Goal: Information Seeking & Learning: Learn about a topic

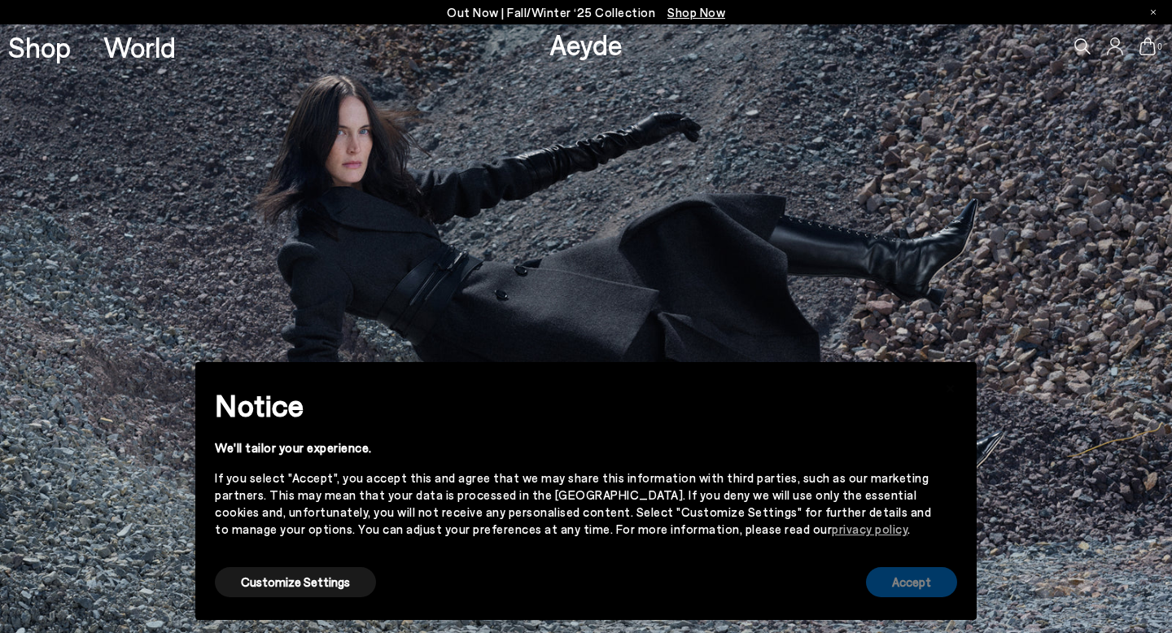
click at [927, 581] on button "Accept" at bounding box center [911, 582] width 91 height 30
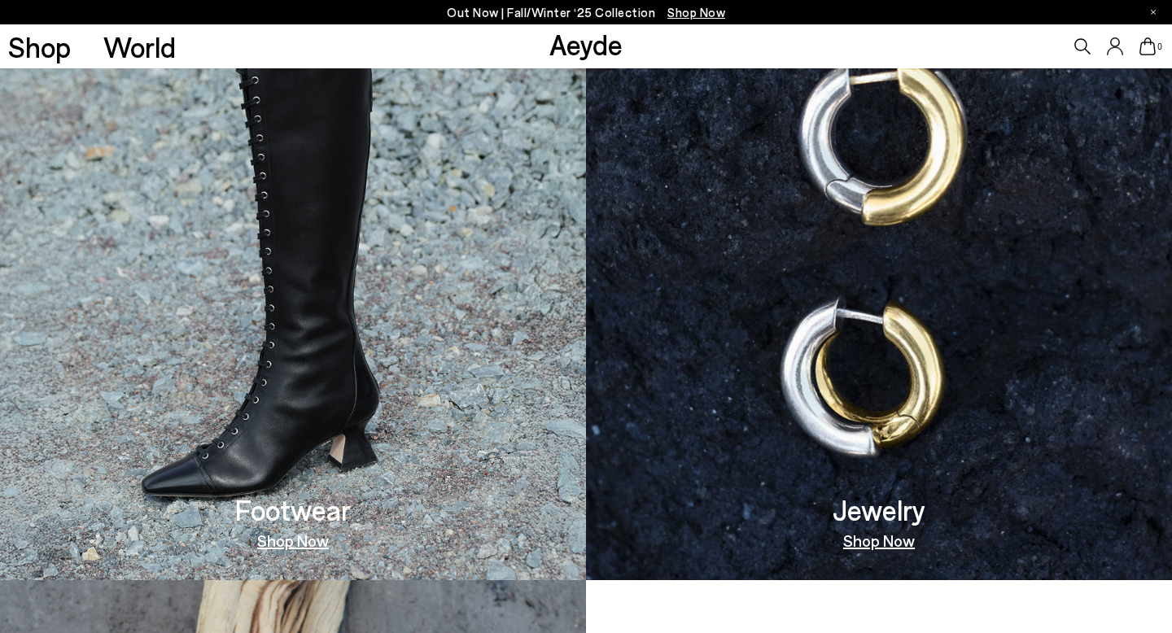
scroll to position [163, 0]
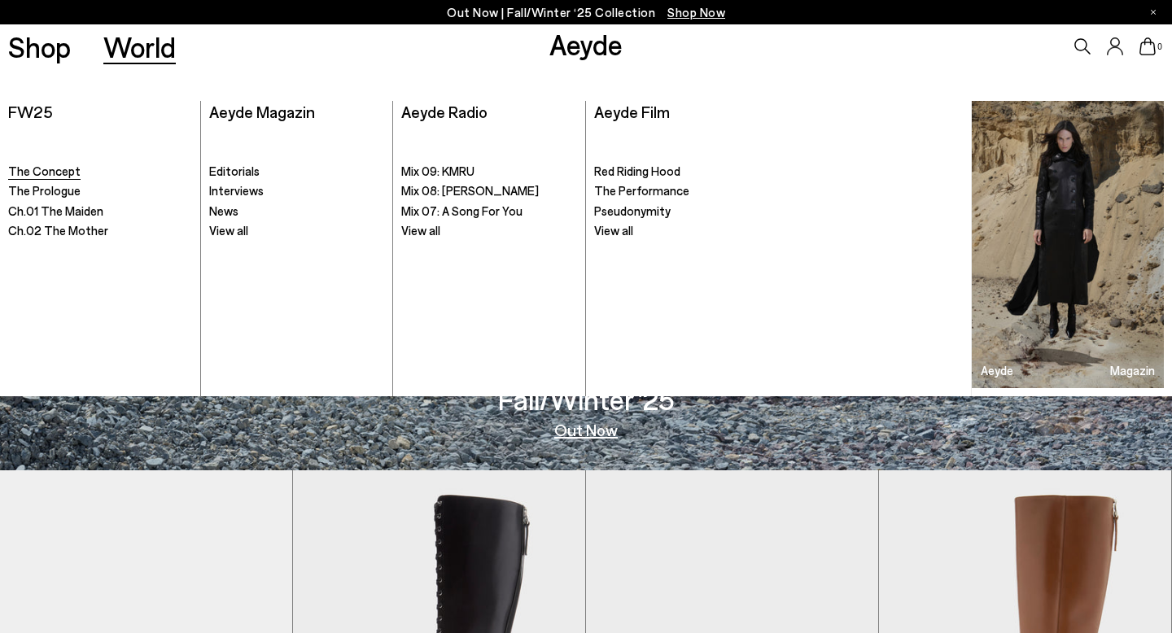
click at [36, 171] on span "The Concept" at bounding box center [44, 171] width 72 height 15
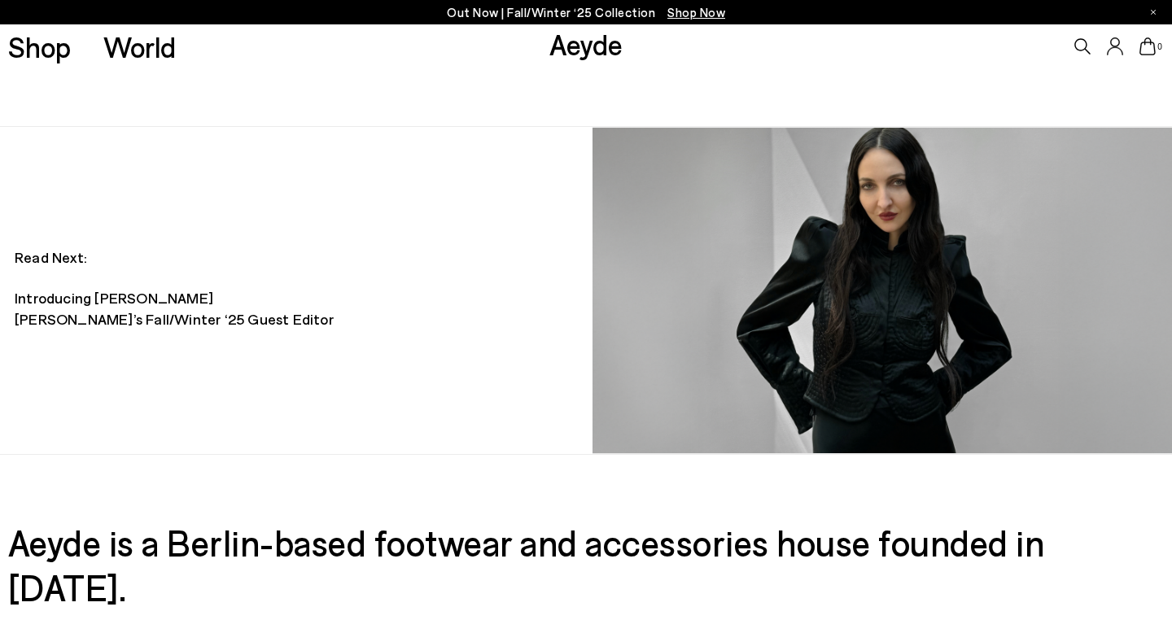
scroll to position [1352, 0]
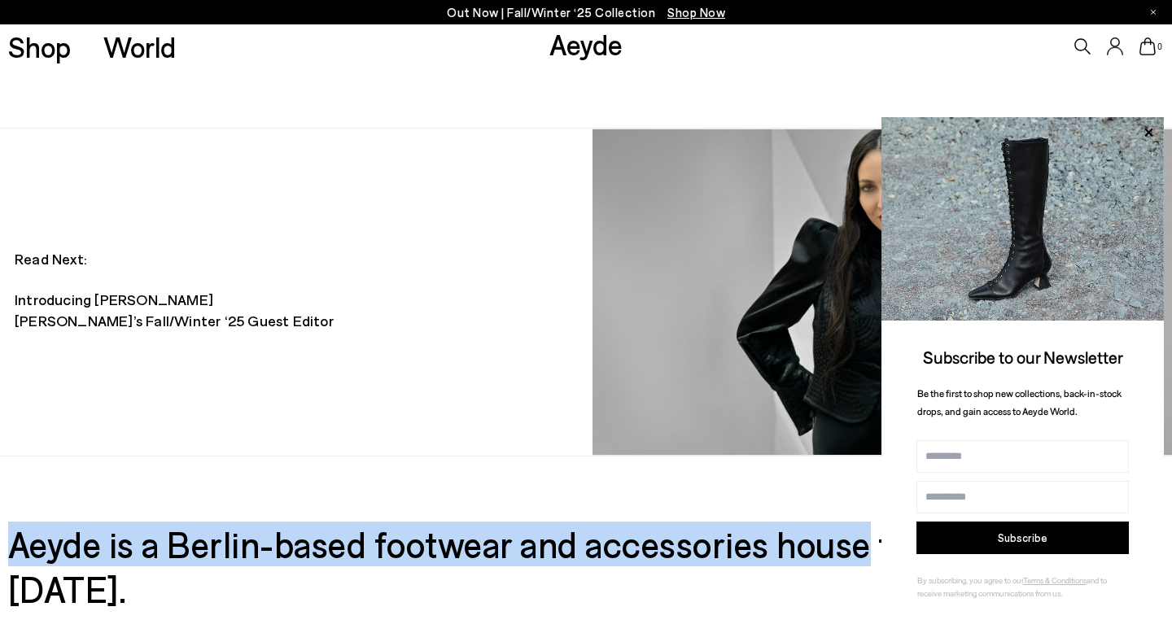
drag, startPoint x: 9, startPoint y: 529, endPoint x: 866, endPoint y: 531, distance: 857.1
click at [866, 531] on h3 "Aeyde is a Berlin-based footwear and accessories house founded in [DATE]." at bounding box center [586, 567] width 1156 height 90
copy h3 "Aeyde is a Berlin-based footwear and accessories house"
click at [1149, 130] on icon at bounding box center [1148, 132] width 21 height 21
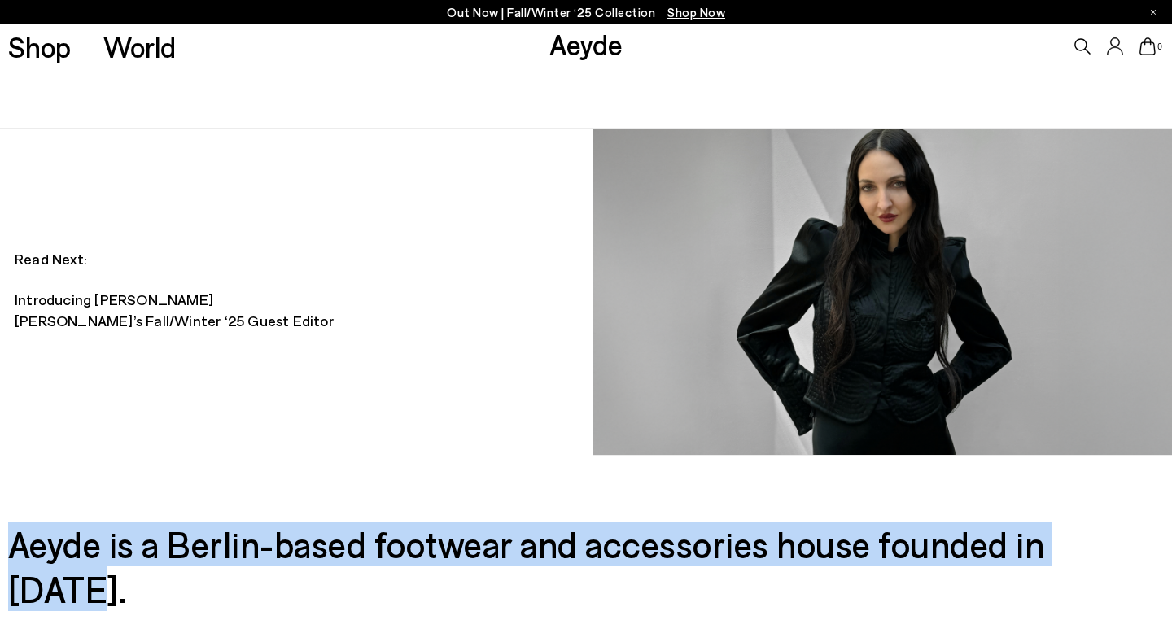
drag, startPoint x: 1138, startPoint y: 527, endPoint x: 14, endPoint y: 517, distance: 1124.2
click at [14, 522] on h3 "Aeyde is a Berlin-based footwear and accessories house founded in [DATE]." at bounding box center [586, 567] width 1156 height 90
copy h3 "Aeyde is a Berlin-based footwear and accessories house founded in [DATE]."
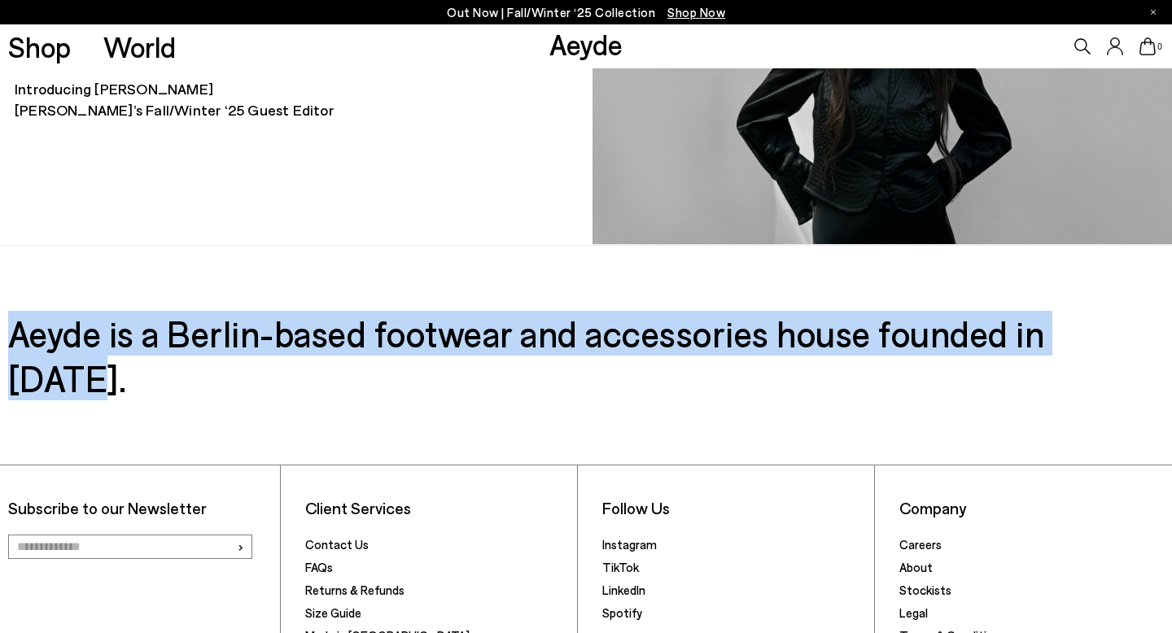
scroll to position [1586, 0]
